Goal: Register for event/course

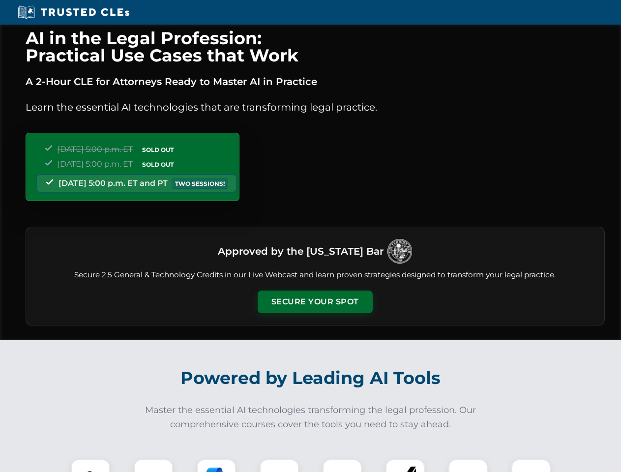
click at [315, 302] on button "Secure Your Spot" at bounding box center [315, 302] width 115 height 23
click at [90, 466] on img at bounding box center [90, 479] width 29 height 29
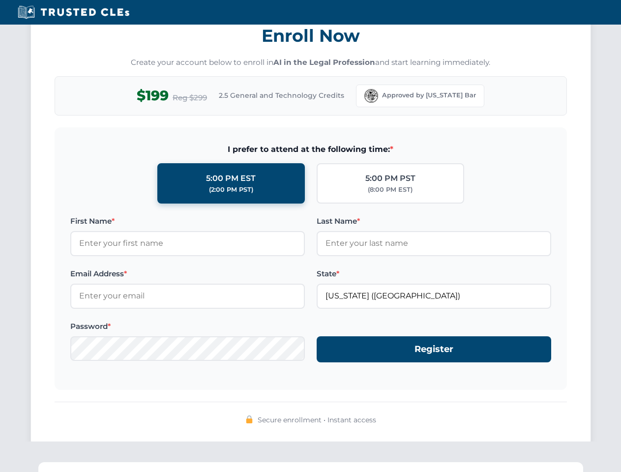
scroll to position [965, 0]
